Goal: Task Accomplishment & Management: Use online tool/utility

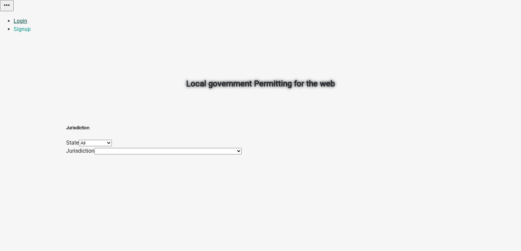
click at [27, 18] on link "Login" at bounding box center [21, 21] width 14 height 6
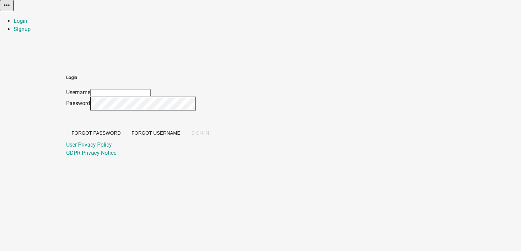
click at [151, 89] on input "Username" at bounding box center [120, 92] width 60 height 7
type input "PratikshaK"
click at [209, 136] on span "SIGN IN" at bounding box center [200, 132] width 18 height 5
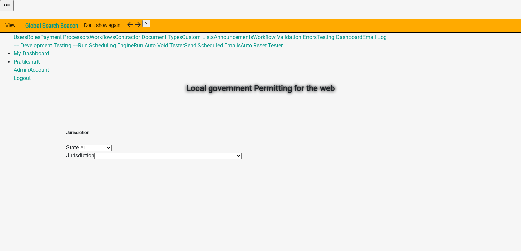
click at [29, 18] on link "Admin" at bounding box center [22, 21] width 16 height 6
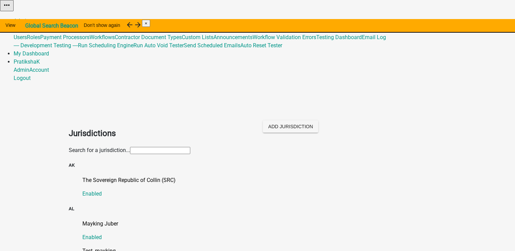
click at [172, 147] on input "text" at bounding box center [160, 150] width 60 height 7
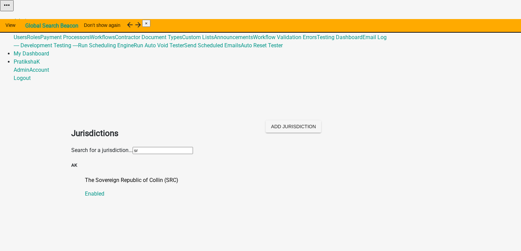
type input "sr"
click at [143, 176] on p "The Sovereign Republic of Collin (SRC)" at bounding box center [267, 180] width 365 height 8
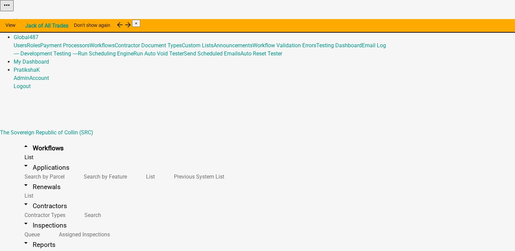
scroll to position [847, 0]
click at [447, 21] on button "Copy" at bounding box center [439, 17] width 16 height 7
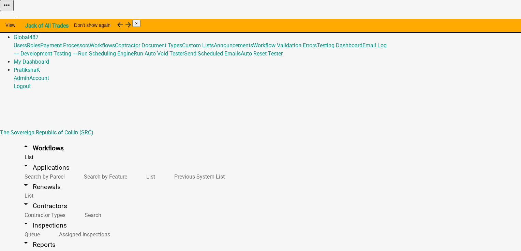
select select "2cd9e8bf-2d44-4436-98dd-e268a7b12954"
type input "Copy Of - PER2-2296 - add custom data entities to non-Form activities testing"
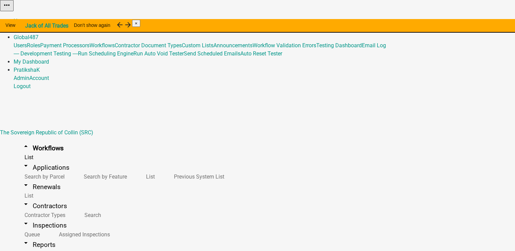
click at [40, 67] on link "PratikshaK" at bounding box center [27, 70] width 26 height 6
click at [28, 18] on link "Home" at bounding box center [21, 21] width 14 height 6
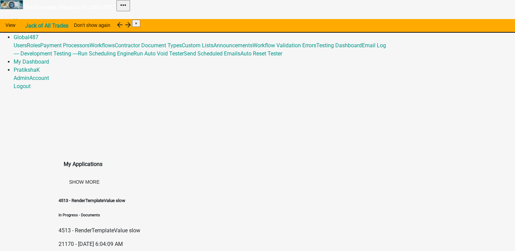
click at [29, 26] on link "Admin" at bounding box center [22, 29] width 16 height 6
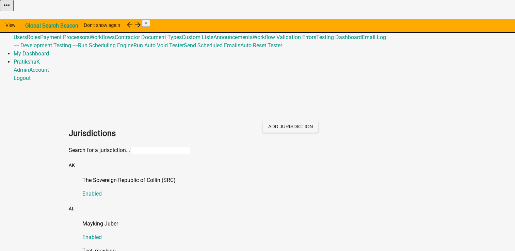
click at [190, 147] on input "text" at bounding box center [160, 150] width 60 height 7
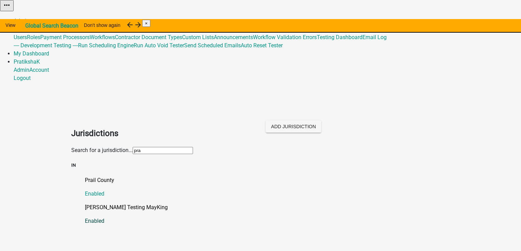
type input "pra"
click at [107, 204] on p "[PERSON_NAME] Testing MayKing" at bounding box center [267, 208] width 365 height 8
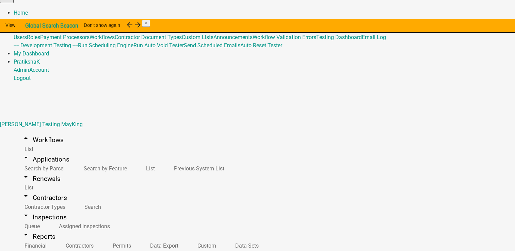
click at [48, 152] on link "arrow_drop_down Applications" at bounding box center [46, 160] width 64 height 16
